Goal: Navigation & Orientation: Find specific page/section

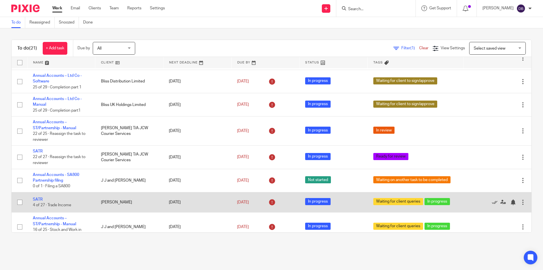
scroll to position [3, 0]
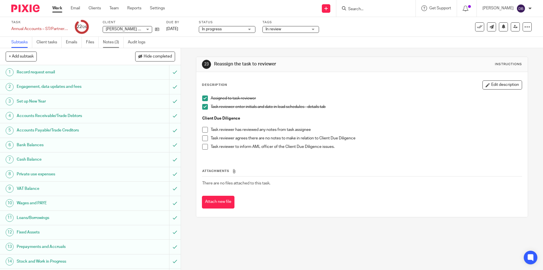
click at [107, 43] on link "Notes (3)" at bounding box center [113, 42] width 21 height 11
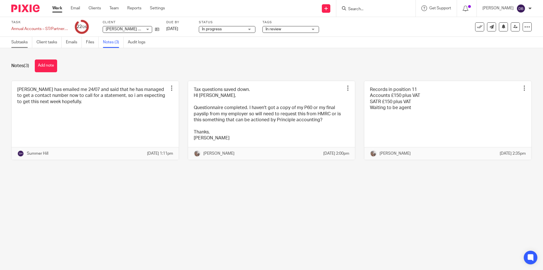
click at [20, 42] on link "Subtasks" at bounding box center [21, 42] width 21 height 11
